Goal: Check status: Check status

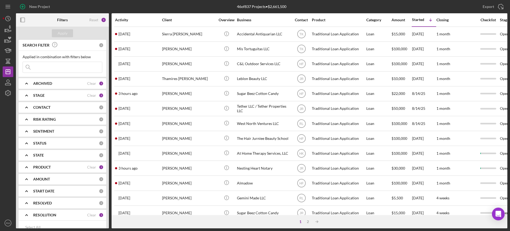
click at [70, 60] on div "Applied in combination with filters below Icon/Menu Close" at bounding box center [63, 64] width 80 height 18
click at [71, 65] on input at bounding box center [62, 67] width 79 height 11
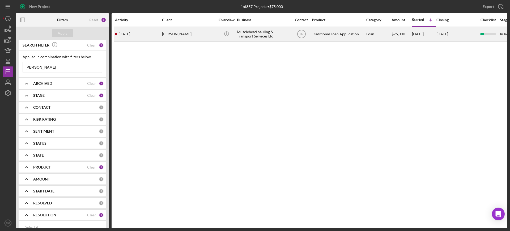
type input "[PERSON_NAME]"
click at [178, 34] on div "[PERSON_NAME]" at bounding box center [188, 34] width 53 height 14
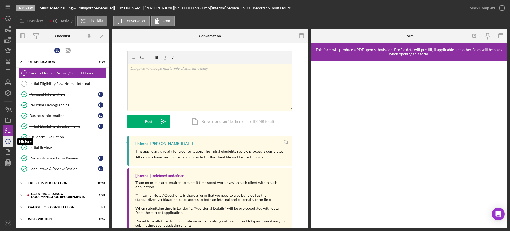
click at [7, 141] on icon "Icon/History" at bounding box center [7, 141] width 13 height 13
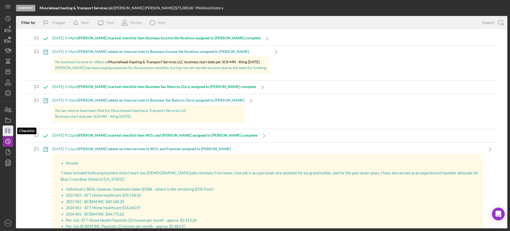
click at [6, 129] on icon "button" at bounding box center [7, 130] width 13 height 13
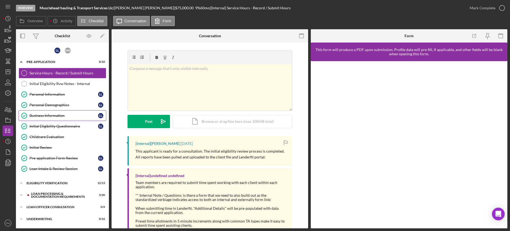
scroll to position [83, 0]
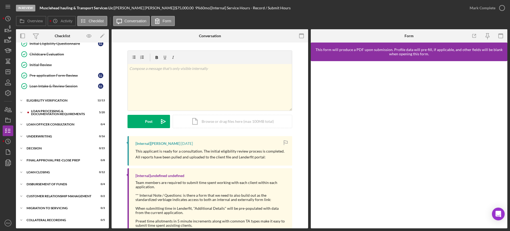
click at [60, 113] on div "Loan Processing & Documentation Requirements" at bounding box center [61, 112] width 61 height 6
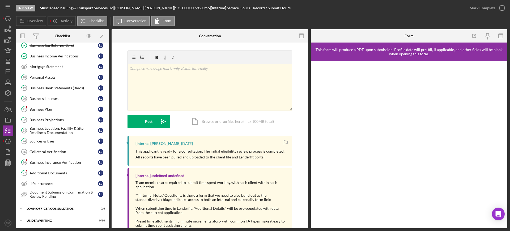
scroll to position [16, 0]
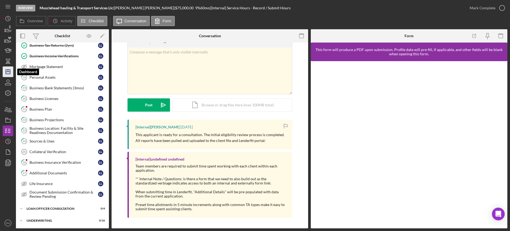
click at [8, 70] on polygon "button" at bounding box center [8, 72] width 4 height 4
